Goal: Task Accomplishment & Management: Manage account settings

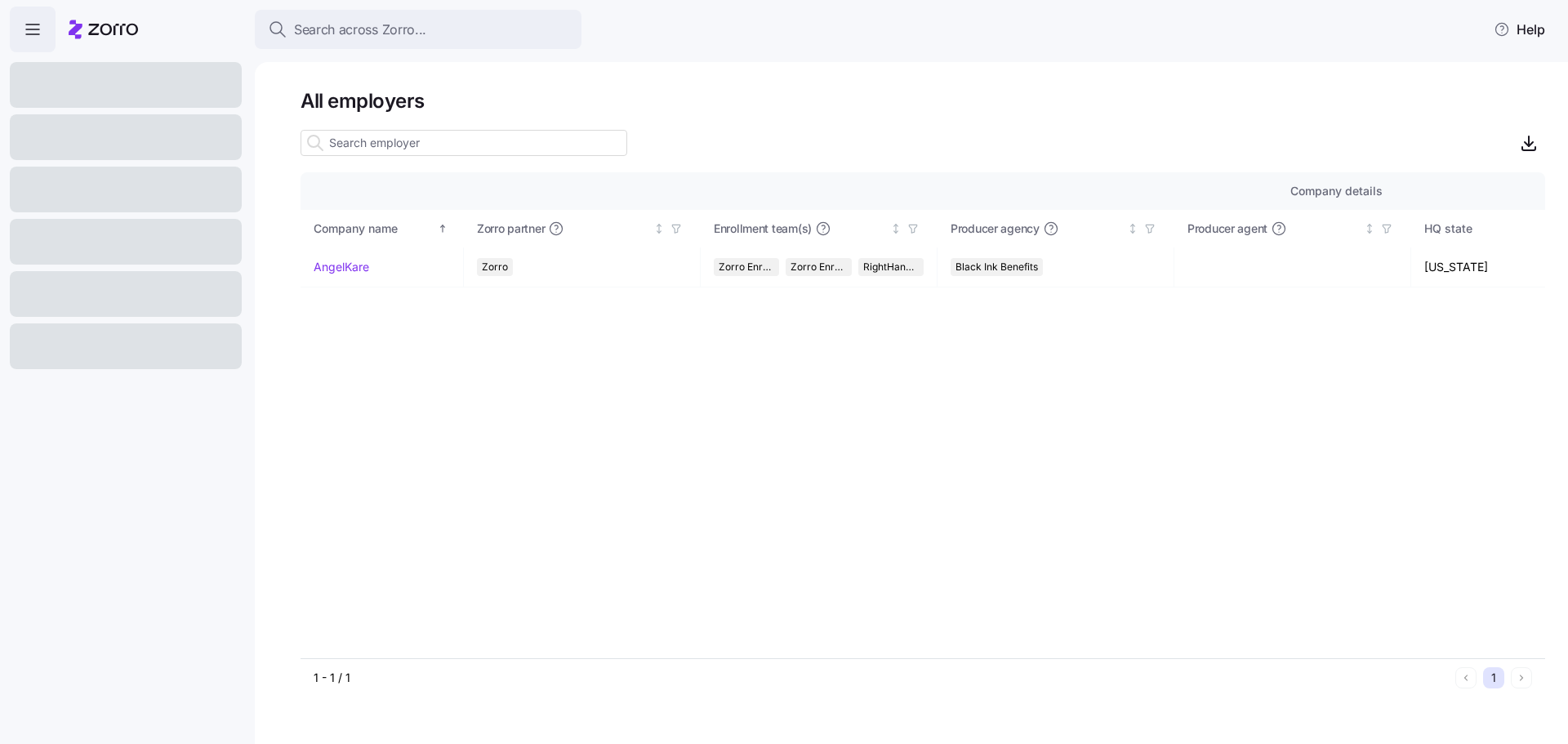
click at [44, 25] on span "button" at bounding box center [33, 29] width 44 height 45
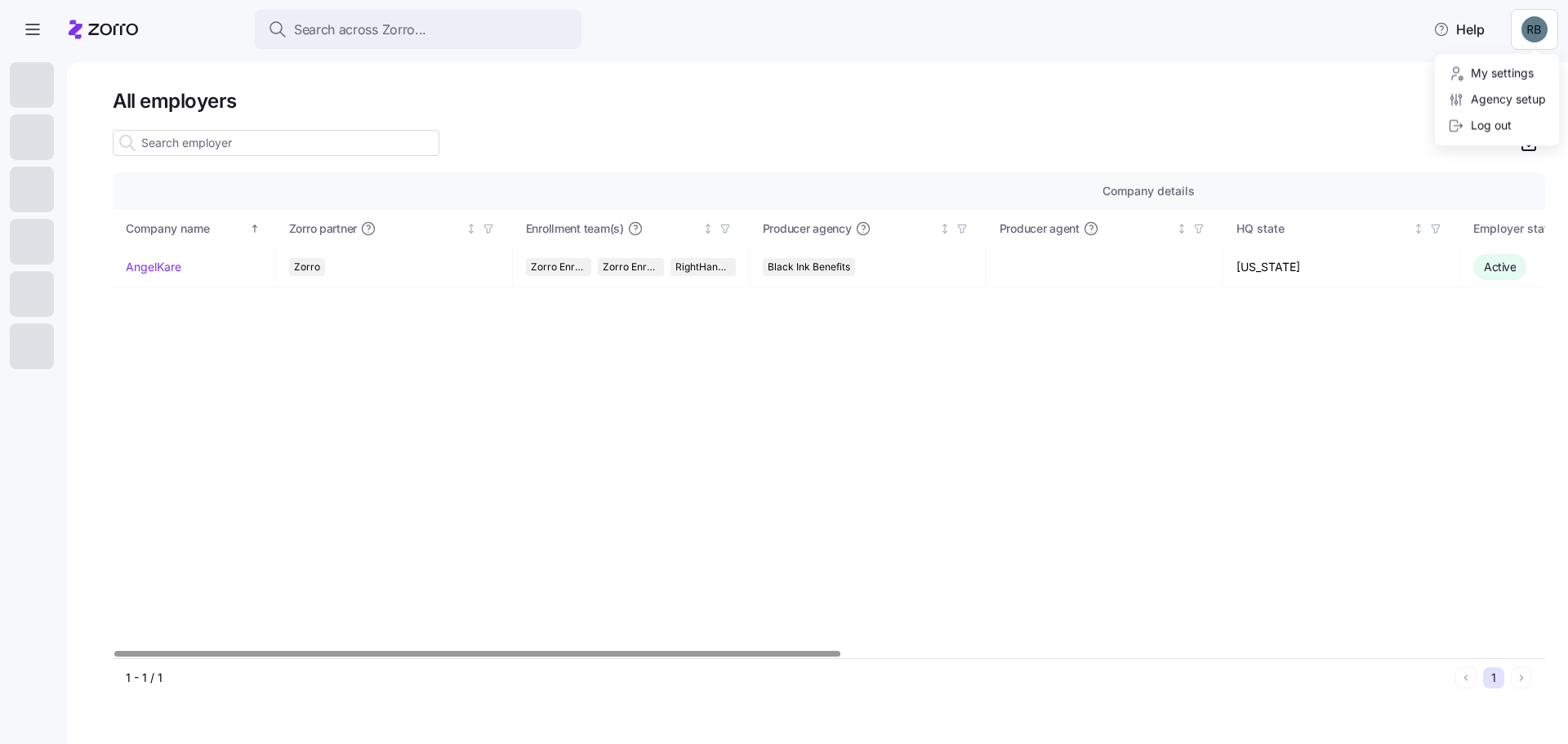
click at [1540, 35] on html "Search across Zorro... Help All employers Company details Benefit status Compan…" at bounding box center [784, 367] width 1568 height 734
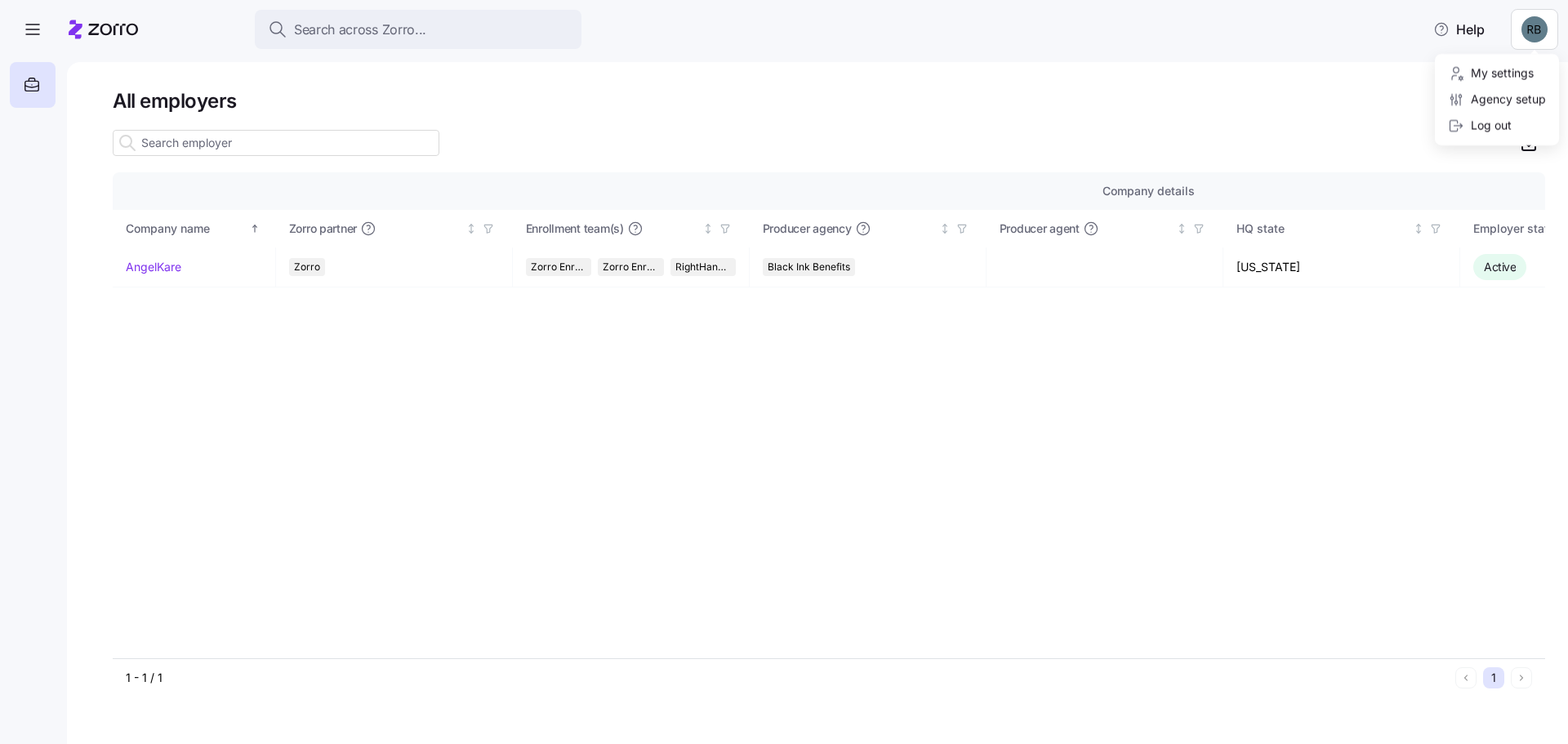
click at [1468, 145] on html "Search across Zorro... Help All employers Company details Benefit status Compan…" at bounding box center [784, 367] width 1568 height 734
click at [1525, 30] on html "Search across Zorro... Help All employers Company details Benefit status Compan…" at bounding box center [784, 367] width 1568 height 734
click at [1504, 124] on div "Log out" at bounding box center [1479, 126] width 64 height 18
